Goal: Navigation & Orientation: Find specific page/section

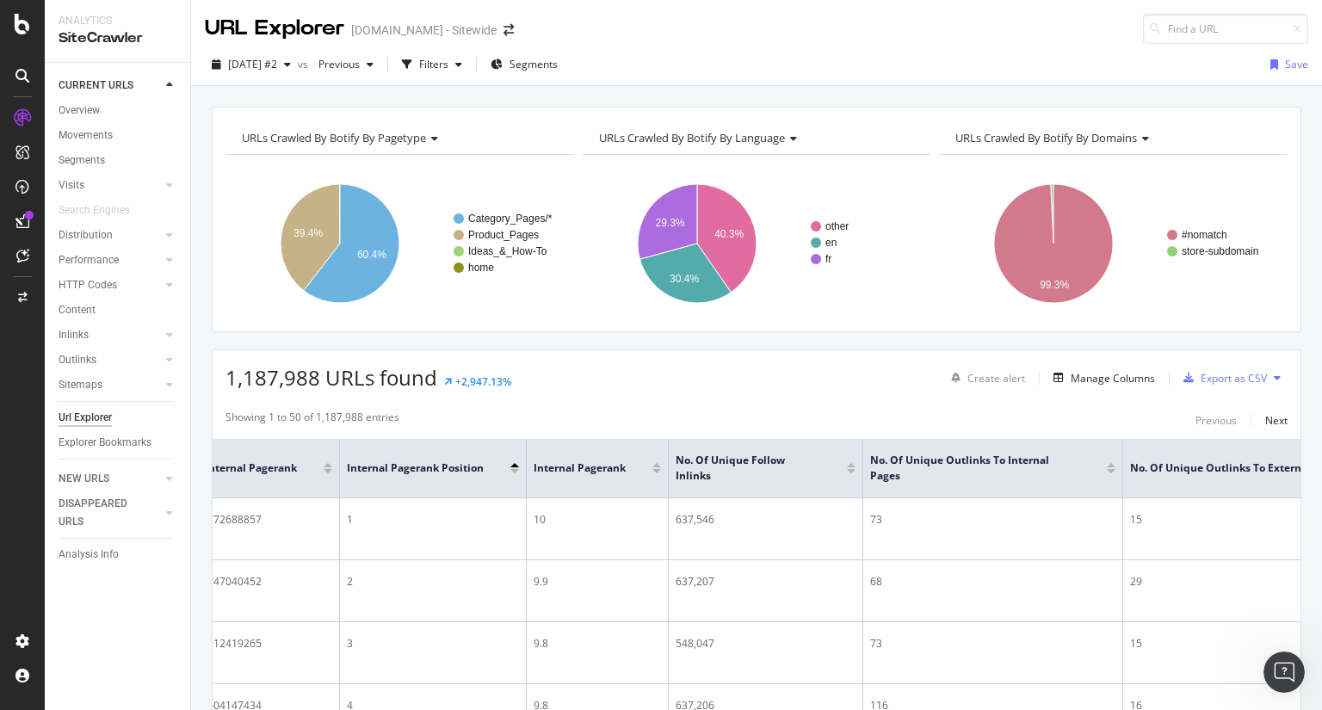
click at [99, 76] on div "CURRENT URLS" at bounding box center [125, 85] width 132 height 25
click at [93, 114] on div "Overview" at bounding box center [79, 111] width 41 height 18
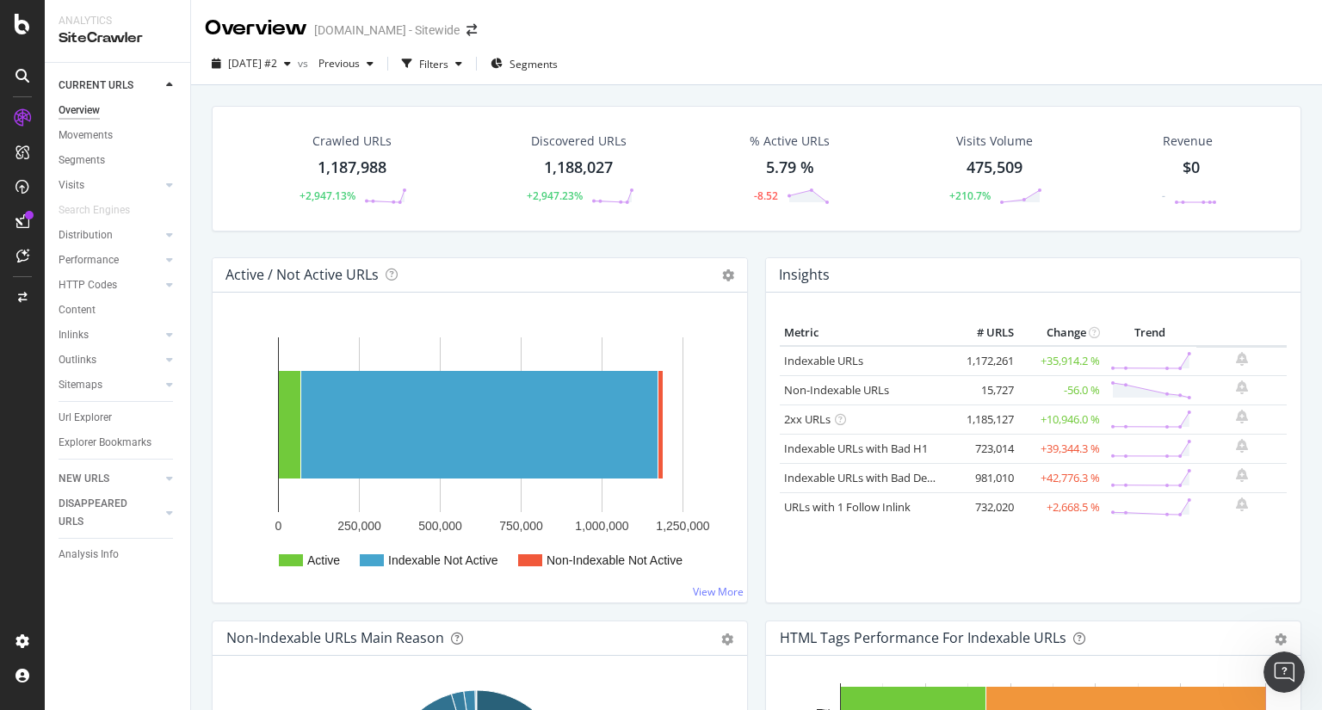
click at [757, 345] on div "Insights Metric # URLS Change Trend Indexable URLs 1,172,261 +35,914.2 % Non-In…" at bounding box center [1034, 438] width 554 height 363
